Goal: Information Seeking & Learning: Learn about a topic

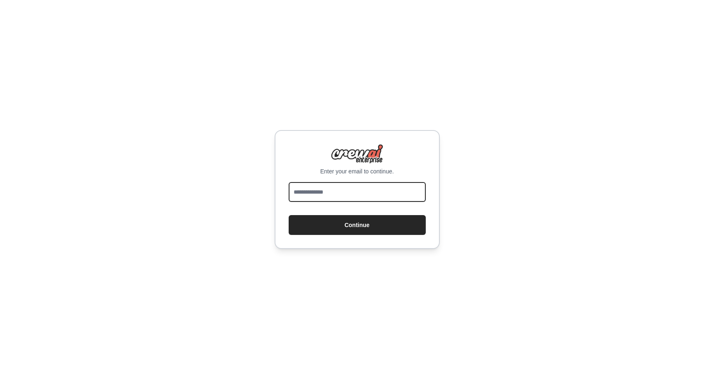
click at [376, 190] on input "email" at bounding box center [357, 192] width 137 height 20
type input "**********"
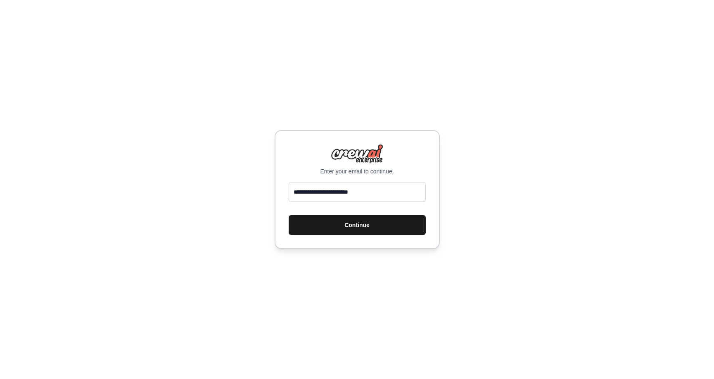
click at [370, 230] on button "Continue" at bounding box center [357, 225] width 137 height 20
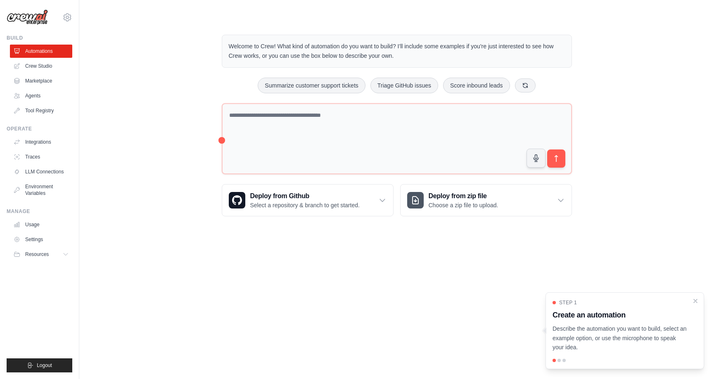
click at [559, 361] on div at bounding box center [558, 360] width 3 height 3
click at [579, 343] on p "Describe the automation you want to build, select an example option, or use the…" at bounding box center [619, 338] width 135 height 28
drag, startPoint x: 626, startPoint y: 311, endPoint x: 627, endPoint y: 302, distance: 9.2
click at [625, 301] on div "Step 1 Create an automation Describe the automation you want to build, select a…" at bounding box center [624, 325] width 144 height 53
click at [613, 325] on p "Describe the automation you want to build, select an example option, or use the…" at bounding box center [619, 338] width 135 height 28
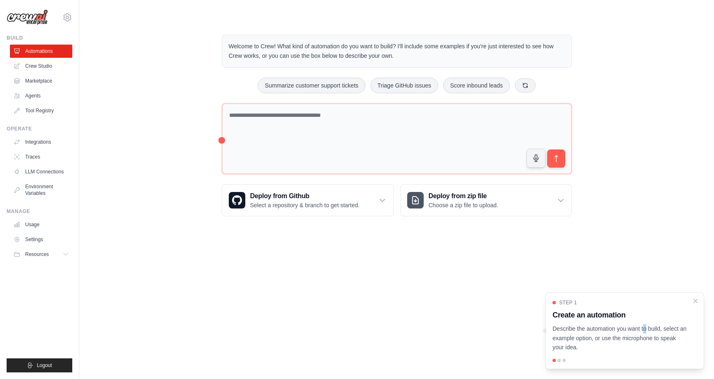
drag, startPoint x: 613, startPoint y: 325, endPoint x: 565, endPoint y: 357, distance: 57.9
click at [613, 325] on p "Describe the automation you want to build, select an example option, or use the…" at bounding box center [619, 338] width 135 height 28
click at [558, 361] on div at bounding box center [558, 360] width 3 height 3
drag, startPoint x: 631, startPoint y: 303, endPoint x: 629, endPoint y: 260, distance: 43.0
click at [630, 259] on body "mohiuddin.rashid@yahoo.com Settings Build Automations Crew Studio" at bounding box center [357, 189] width 714 height 379
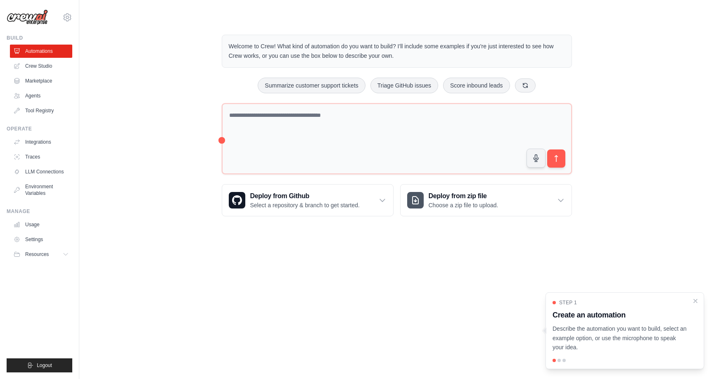
click at [580, 307] on div "Step 1 Create an automation Describe the automation you want to build, select a…" at bounding box center [624, 325] width 144 height 53
click at [602, 332] on p "Describe the automation you want to build, select an example option, or use the…" at bounding box center [619, 338] width 135 height 28
click at [381, 200] on icon at bounding box center [382, 200] width 8 height 8
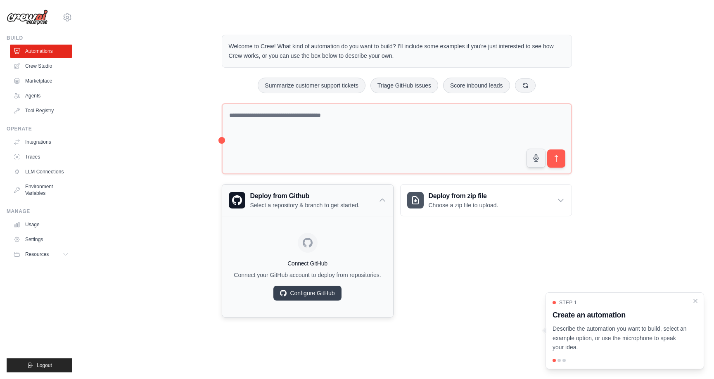
click at [381, 200] on icon at bounding box center [382, 200] width 8 height 8
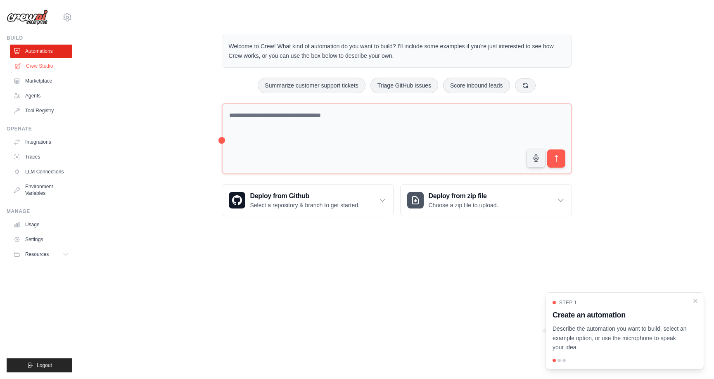
click at [36, 67] on link "Crew Studio" at bounding box center [42, 65] width 62 height 13
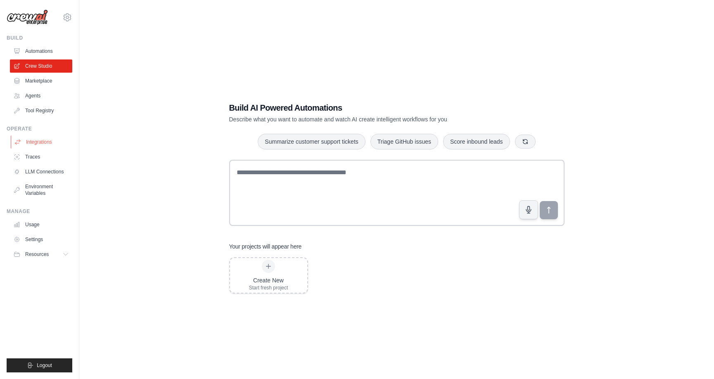
click at [35, 139] on link "Integrations" at bounding box center [42, 141] width 62 height 13
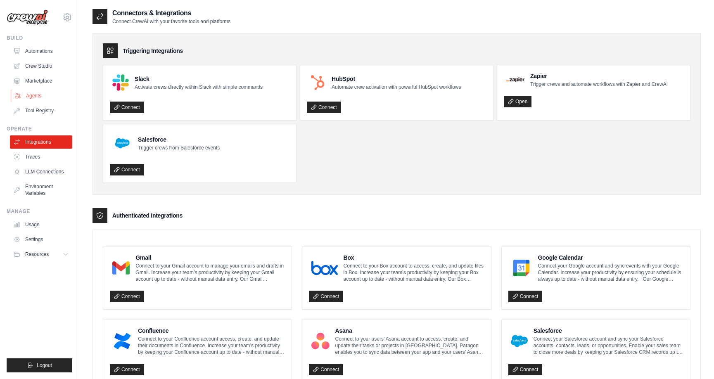
click at [34, 97] on link "Agents" at bounding box center [42, 95] width 62 height 13
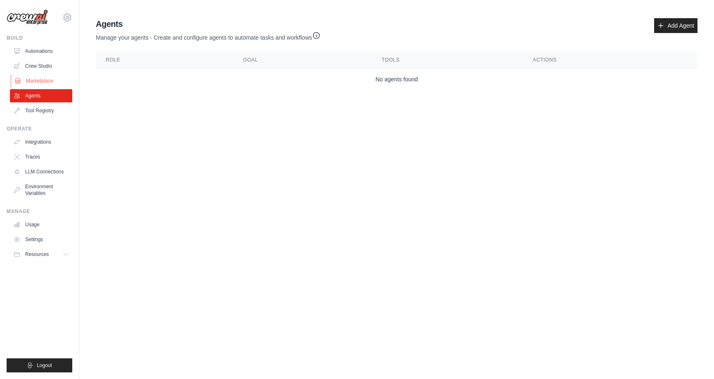
click at [35, 82] on link "Marketplace" at bounding box center [42, 80] width 62 height 13
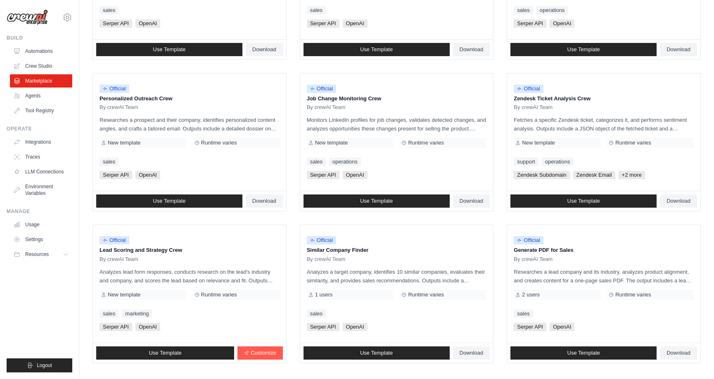
scroll to position [386, 0]
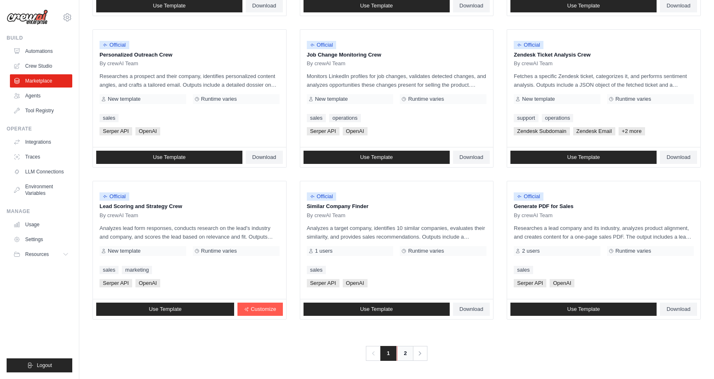
click at [404, 355] on link "2" at bounding box center [405, 353] width 17 height 15
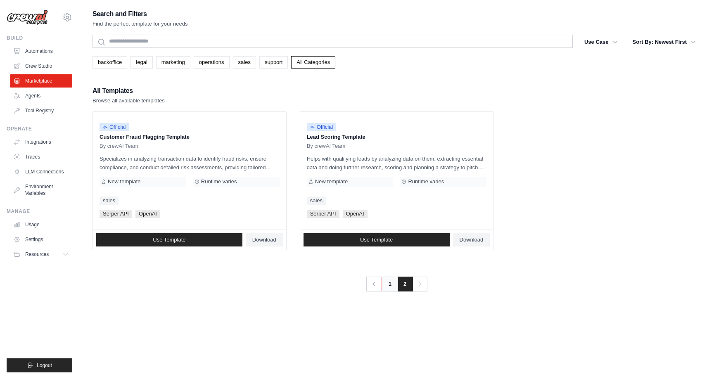
click at [389, 288] on link "1" at bounding box center [389, 284] width 17 height 15
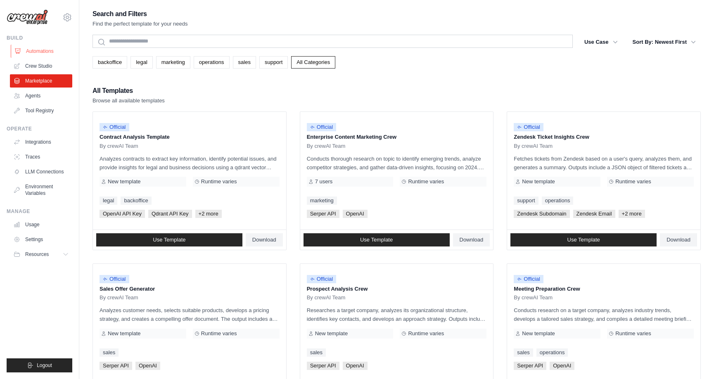
click at [30, 50] on link "Automations" at bounding box center [42, 51] width 62 height 13
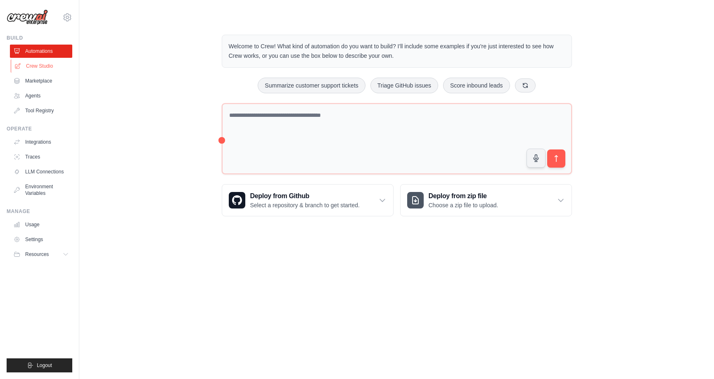
click at [28, 64] on link "Crew Studio" at bounding box center [42, 65] width 62 height 13
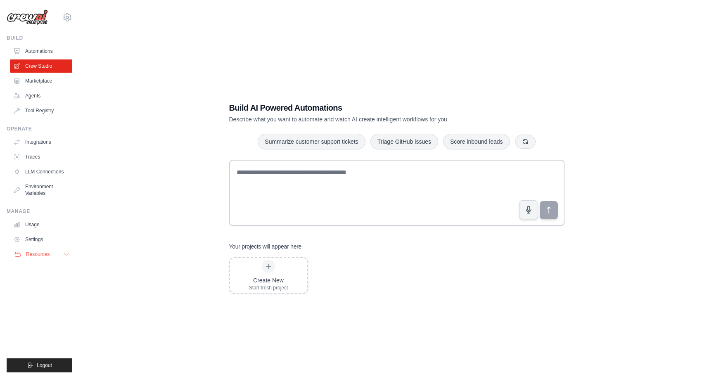
click at [65, 255] on icon at bounding box center [66, 254] width 7 height 7
click at [37, 309] on span "Video Tutorials" at bounding box center [45, 308] width 33 height 7
click at [38, 267] on span "Documentation" at bounding box center [45, 268] width 33 height 7
